Goal: Task Accomplishment & Management: Manage account settings

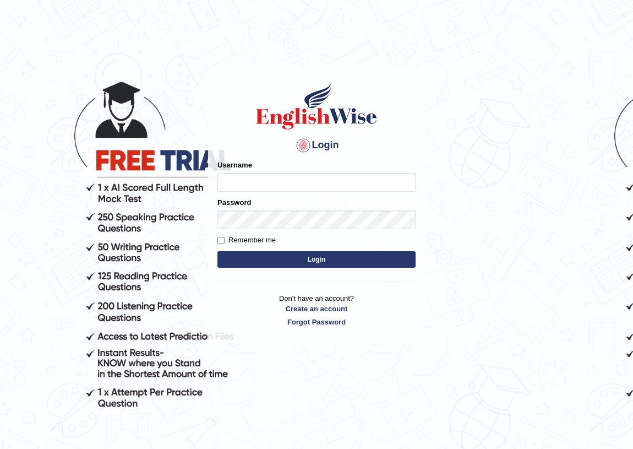
type input "vishal88"
click at [218, 237] on input "Remember me" at bounding box center [221, 240] width 7 height 7
checkbox input "true"
click at [237, 264] on button "Login" at bounding box center [317, 259] width 198 height 17
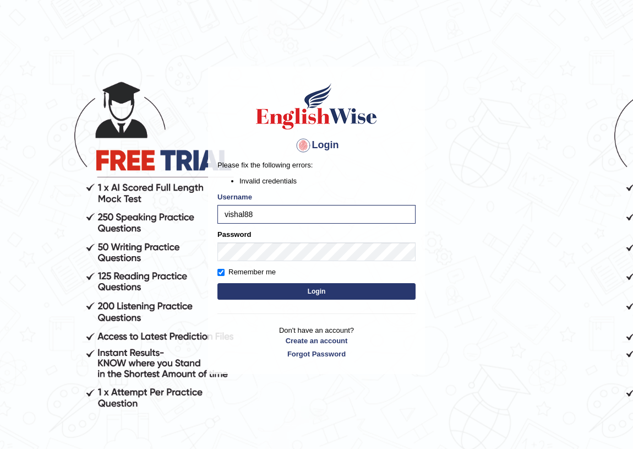
click at [271, 286] on button "Login" at bounding box center [317, 291] width 198 height 17
click at [272, 220] on input "vishal88" at bounding box center [317, 214] width 198 height 19
type input "Vishal88"
click at [290, 288] on button "Login" at bounding box center [317, 291] width 198 height 17
click at [272, 217] on input "Vishal88" at bounding box center [317, 214] width 198 height 19
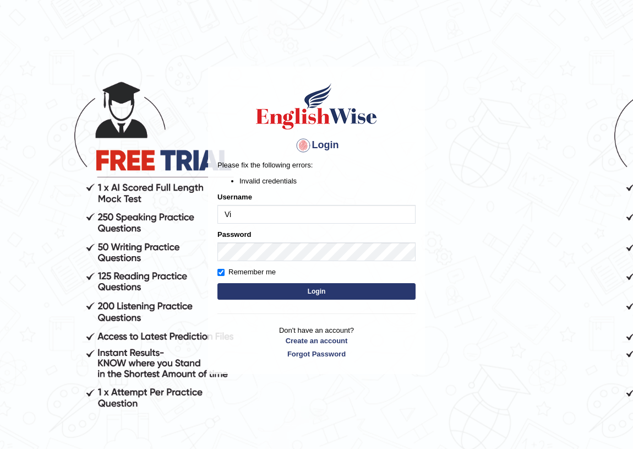
type input "V"
click at [272, 217] on input "Username" at bounding box center [317, 214] width 198 height 19
type input "Jasmeet14"
click at [297, 292] on button "Login" at bounding box center [317, 291] width 198 height 17
click at [265, 240] on div "Password" at bounding box center [317, 245] width 198 height 32
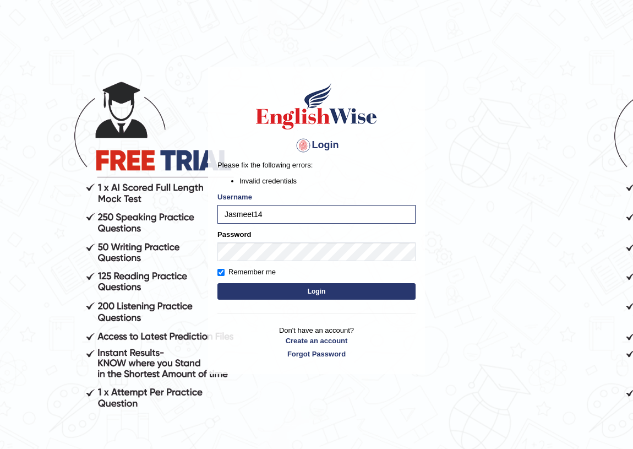
click at [303, 295] on button "Login" at bounding box center [317, 291] width 198 height 17
click at [284, 206] on input "Jasmeet14" at bounding box center [317, 214] width 198 height 19
click at [275, 207] on input "Jasmeet14" at bounding box center [317, 214] width 198 height 19
type input "Jasmeet12"
click at [296, 288] on button "Login" at bounding box center [317, 291] width 198 height 17
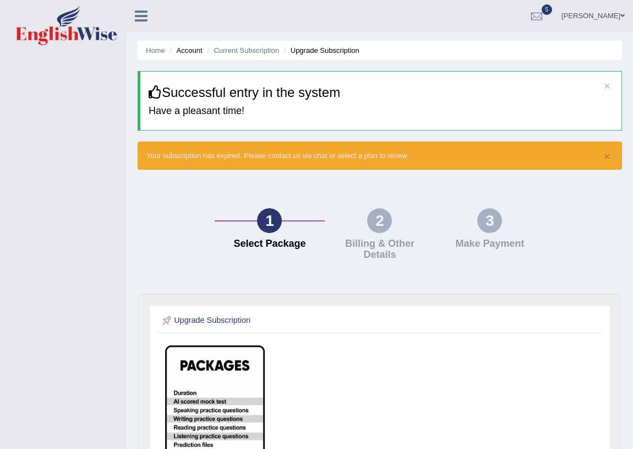
click at [143, 10] on icon at bounding box center [141, 16] width 13 height 14
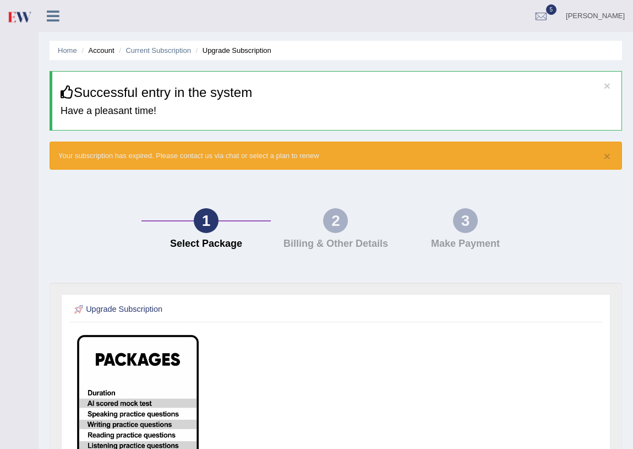
click at [45, 17] on link at bounding box center [53, 15] width 29 height 17
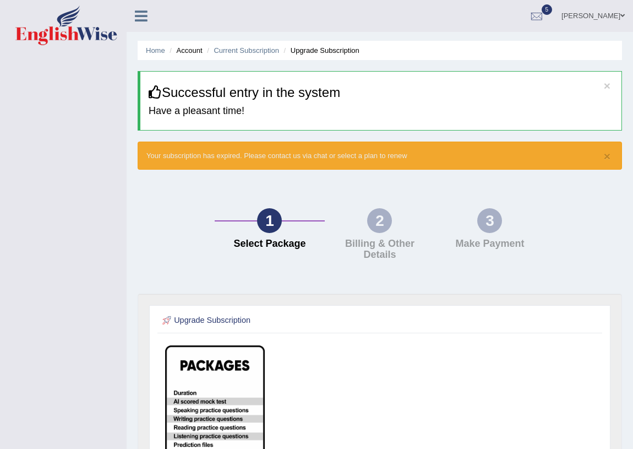
click at [598, 15] on link "[PERSON_NAME]" at bounding box center [594, 14] width 80 height 29
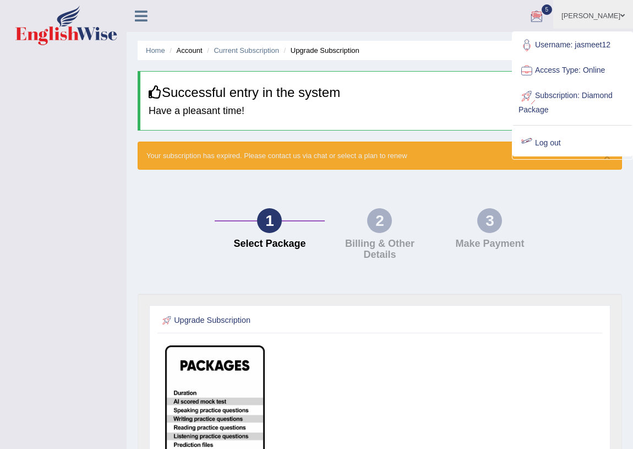
click at [557, 137] on link "Log out" at bounding box center [572, 143] width 119 height 25
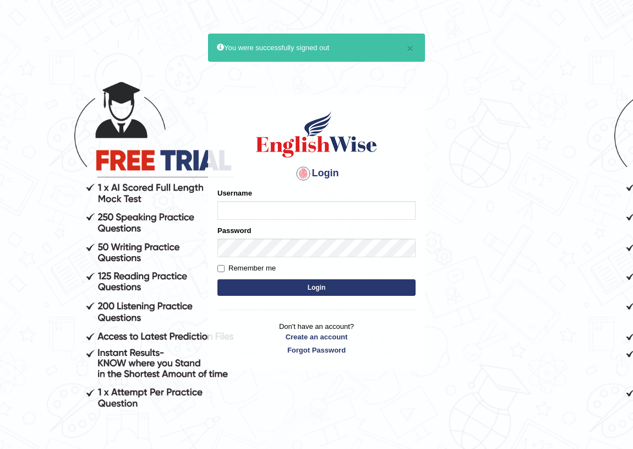
click at [286, 212] on input "Username" at bounding box center [317, 210] width 198 height 19
